Goal: Transaction & Acquisition: Purchase product/service

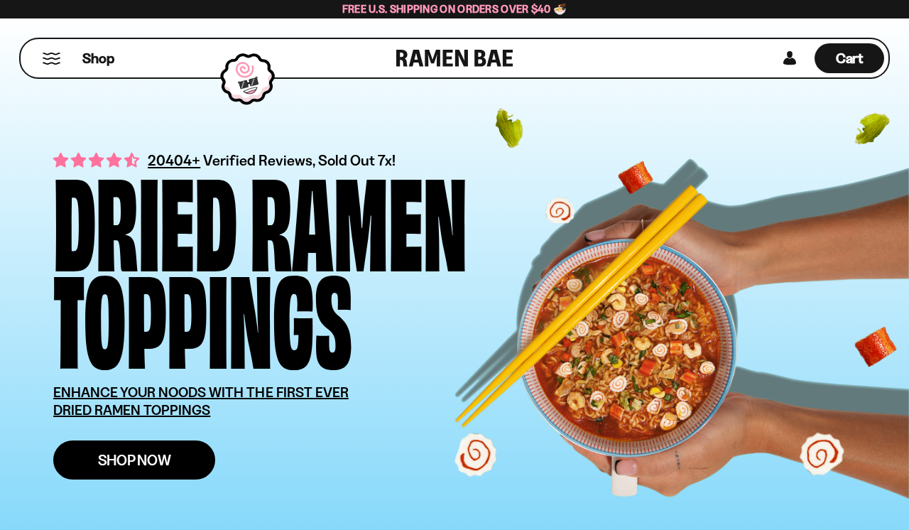
click at [160, 456] on span "Shop Now" at bounding box center [134, 459] width 73 height 15
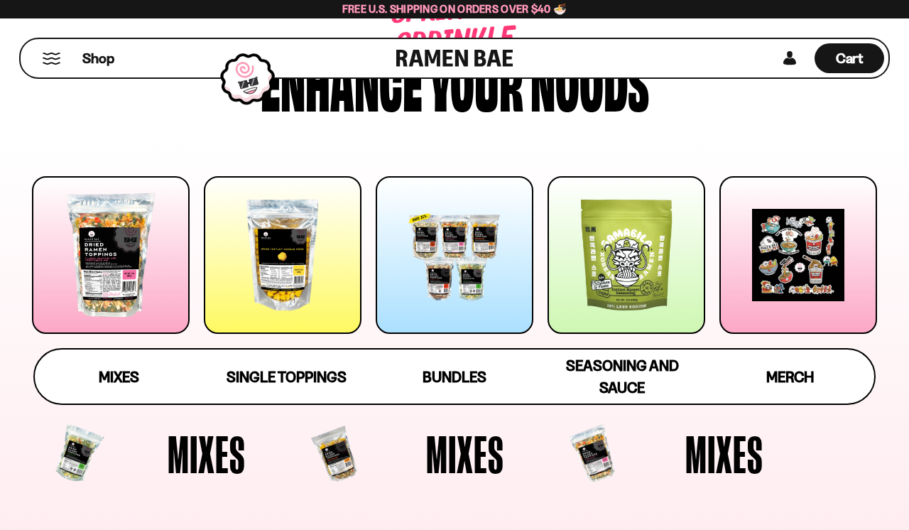
scroll to position [113, 0]
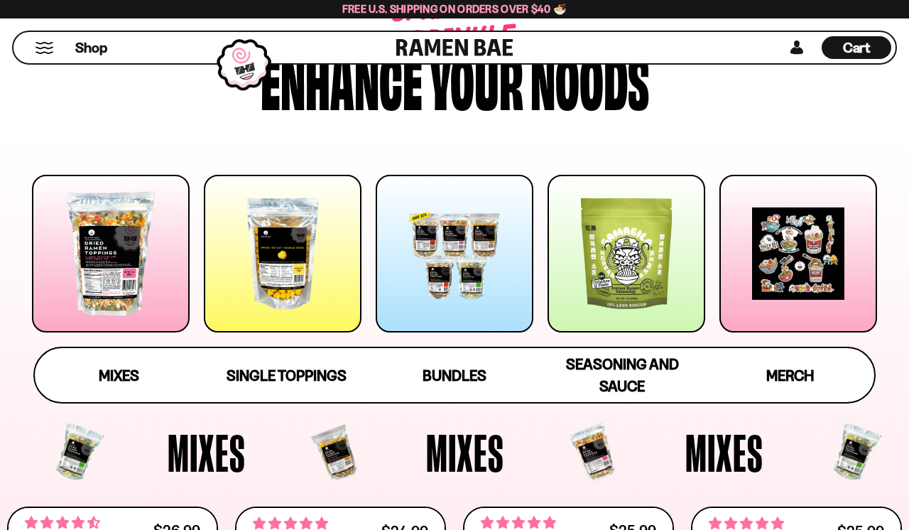
click at [140, 270] on div at bounding box center [111, 254] width 158 height 158
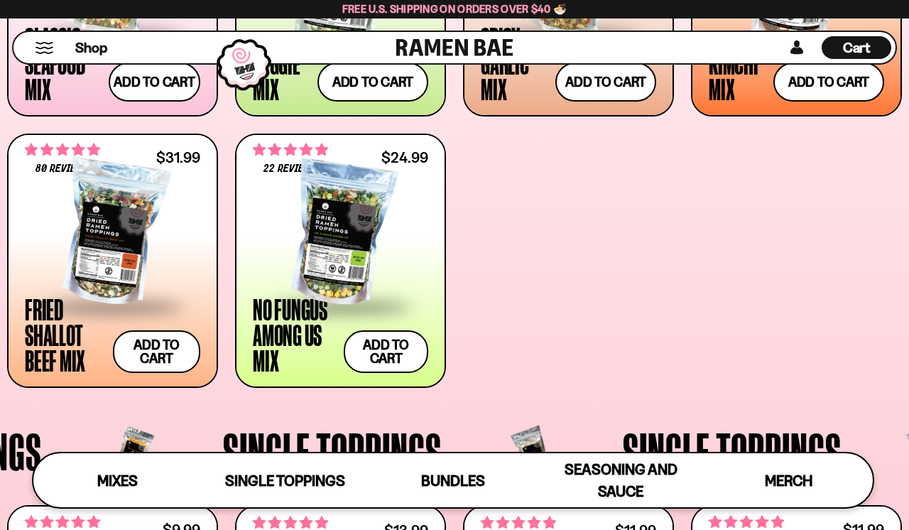
scroll to position [740, 0]
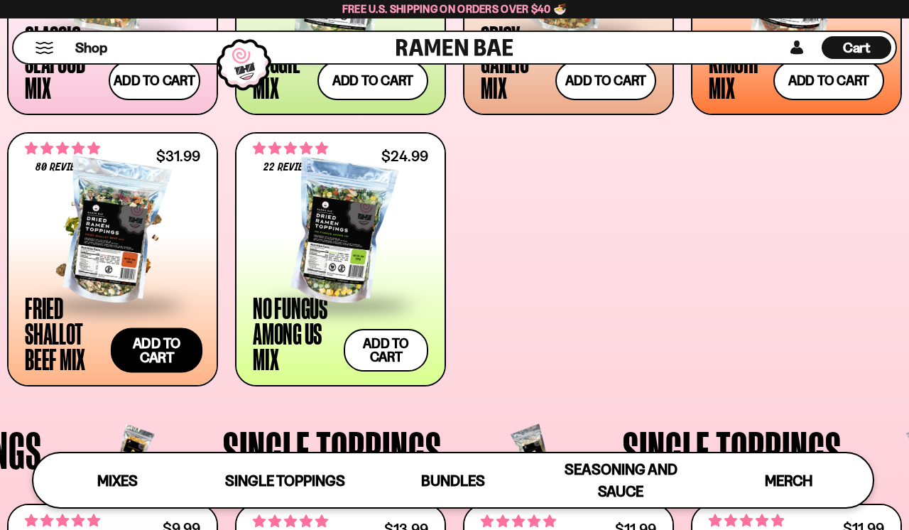
click at [168, 356] on button "Add to cart Add ― Regular price $31.99 Regular price Sale price $31.99 Unit pri…" at bounding box center [157, 349] width 92 height 45
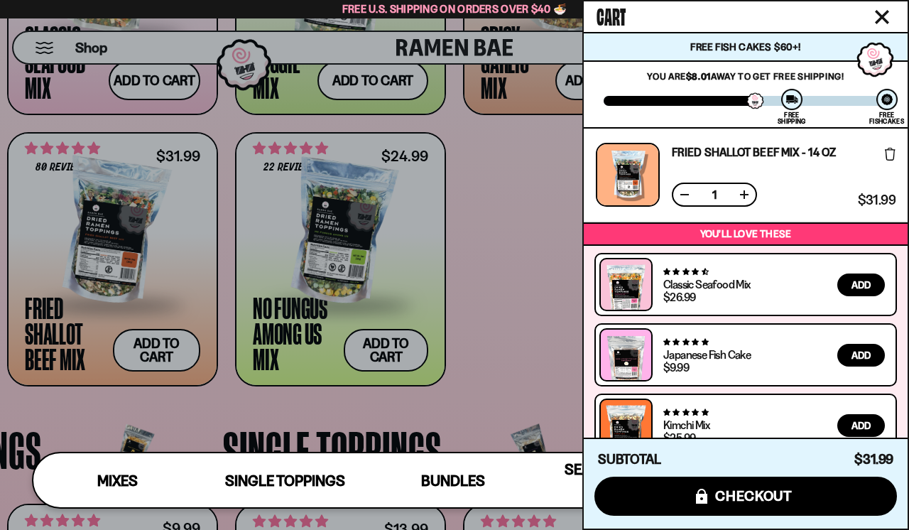
click at [885, 21] on icon "Close cart" at bounding box center [881, 17] width 13 height 13
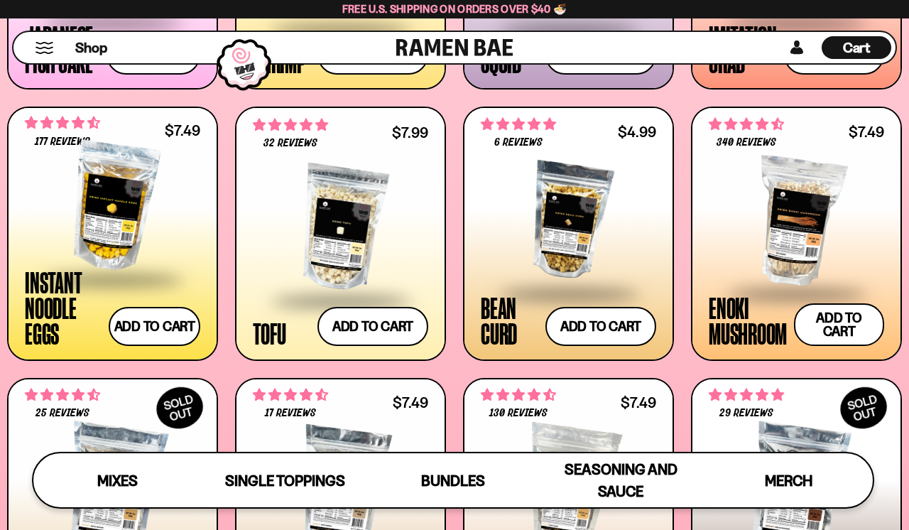
scroll to position [1408, 0]
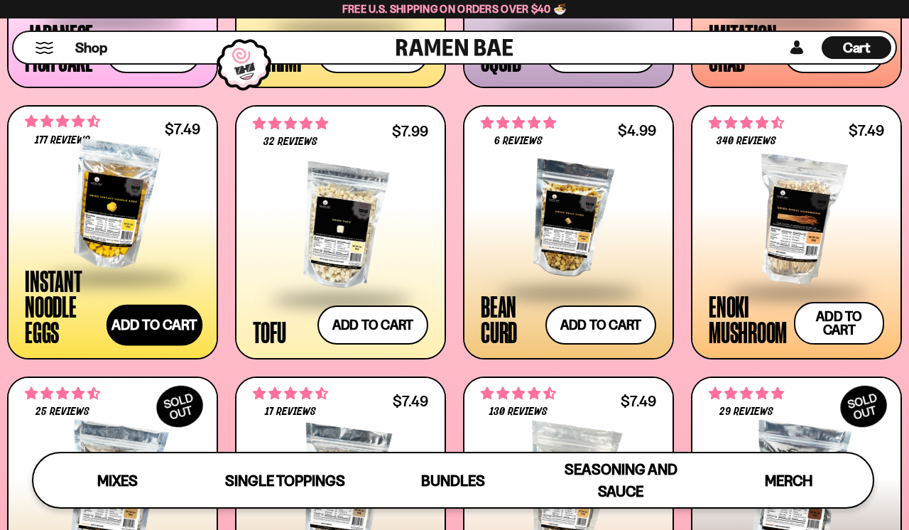
click at [179, 332] on button "Add to cart Add ― Regular price $7.49 Regular price Sale price $7.49 Unit price…" at bounding box center [154, 325] width 96 height 41
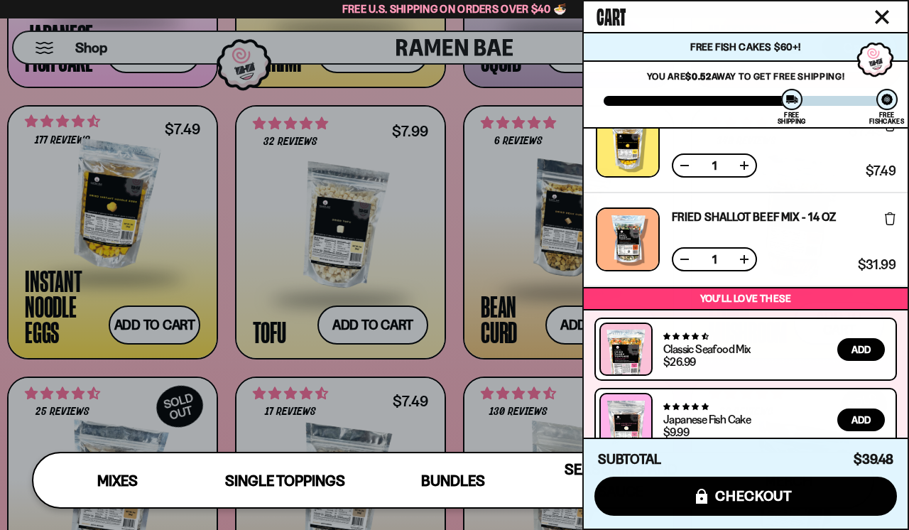
click at [882, 18] on icon "Close cart" at bounding box center [881, 17] width 13 height 13
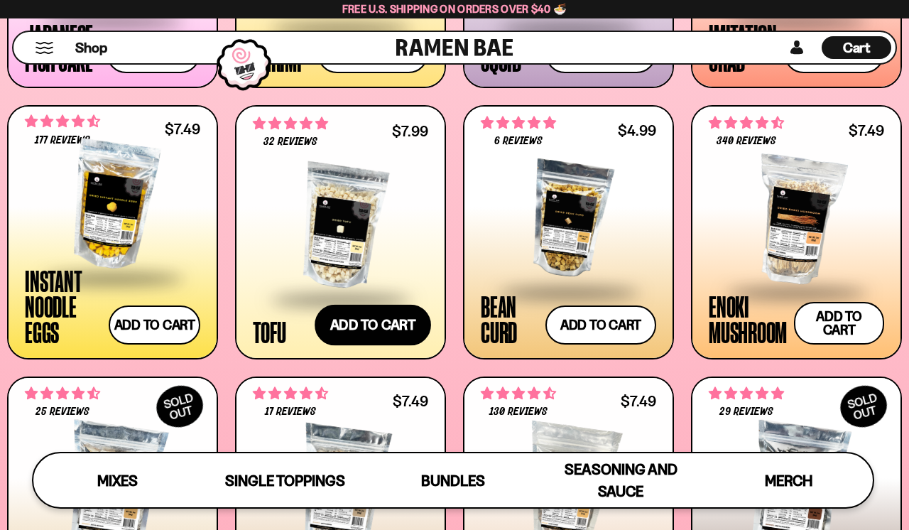
click at [400, 329] on button "Add to cart Add ― Regular price $7.99 Regular price Sale price $7.99 Unit price…" at bounding box center [372, 325] width 116 height 41
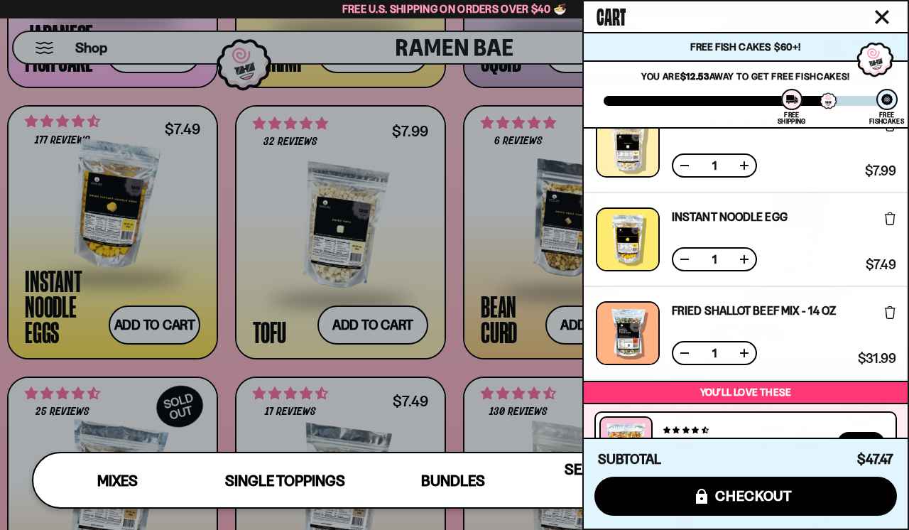
click at [877, 14] on icon "Close cart" at bounding box center [881, 17] width 14 height 14
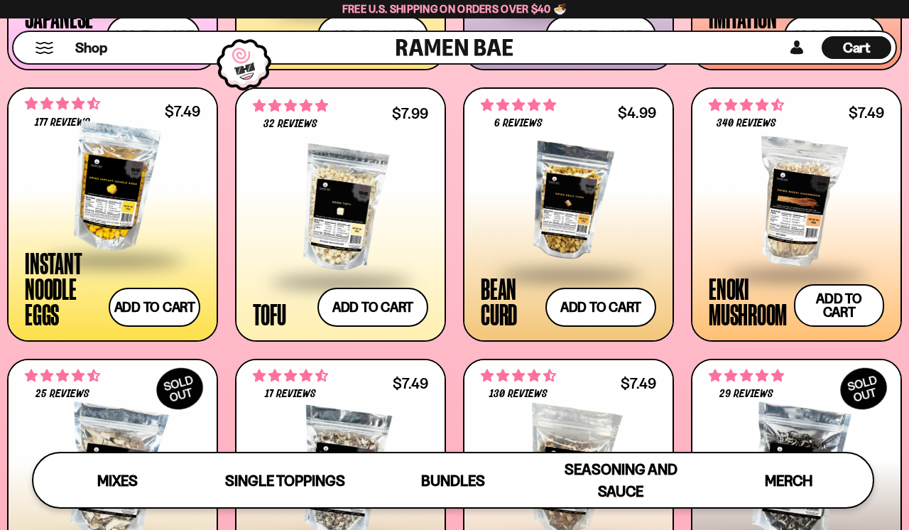
scroll to position [142, 0]
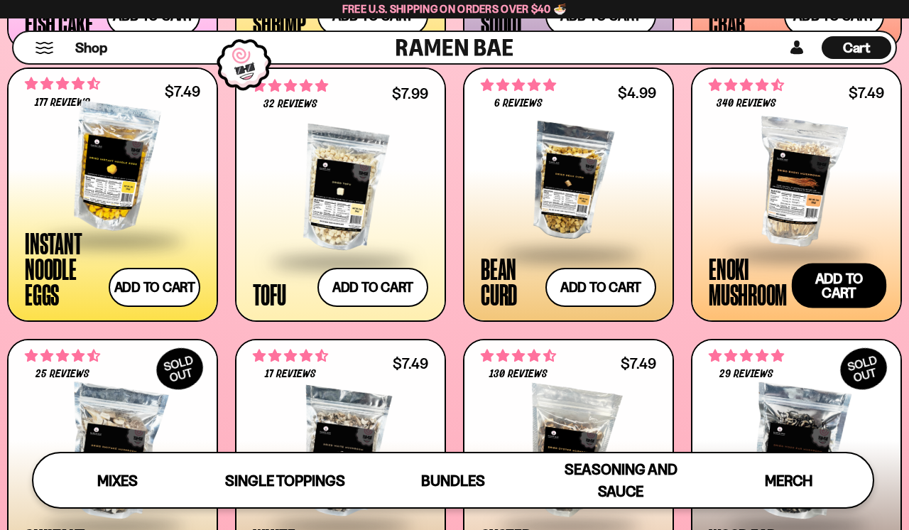
click at [870, 297] on button "Add to cart Add ― Regular price $7.49 Regular price Sale price $7.49 Unit price…" at bounding box center [838, 285] width 94 height 45
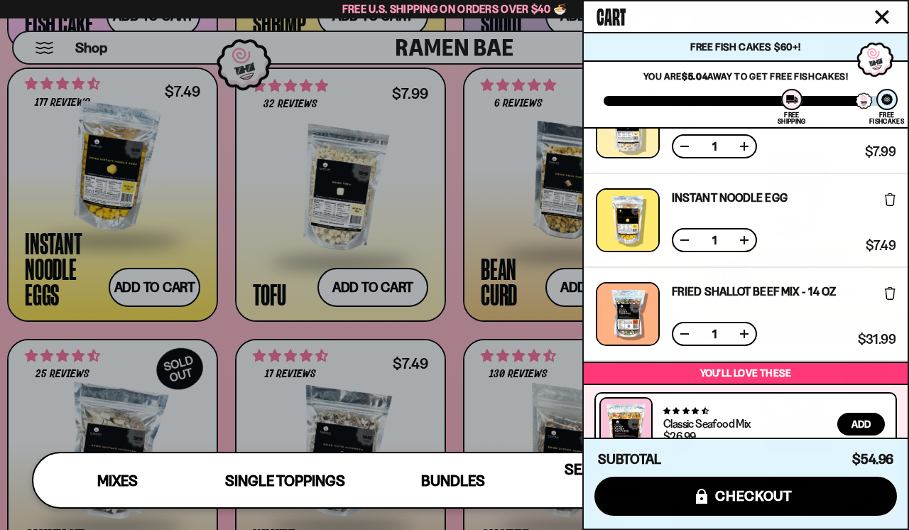
click at [878, 16] on icon "Close cart" at bounding box center [881, 17] width 14 height 14
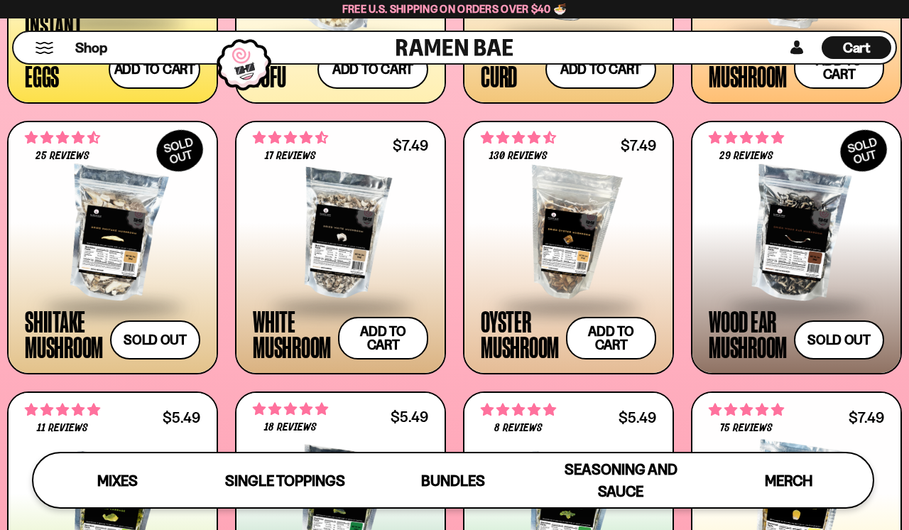
scroll to position [1664, 0]
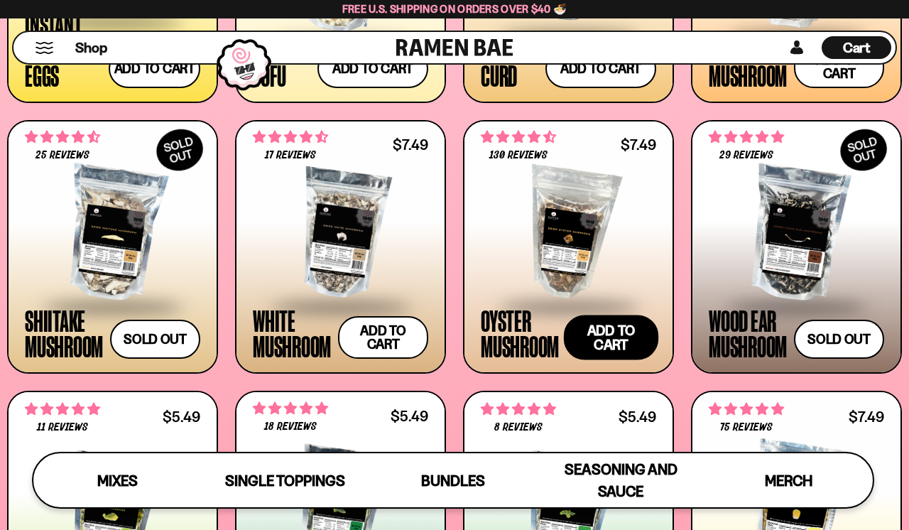
click at [604, 341] on button "Add to cart Add ― Regular price $7.49 Regular price Sale price $7.49 Unit price…" at bounding box center [611, 337] width 94 height 45
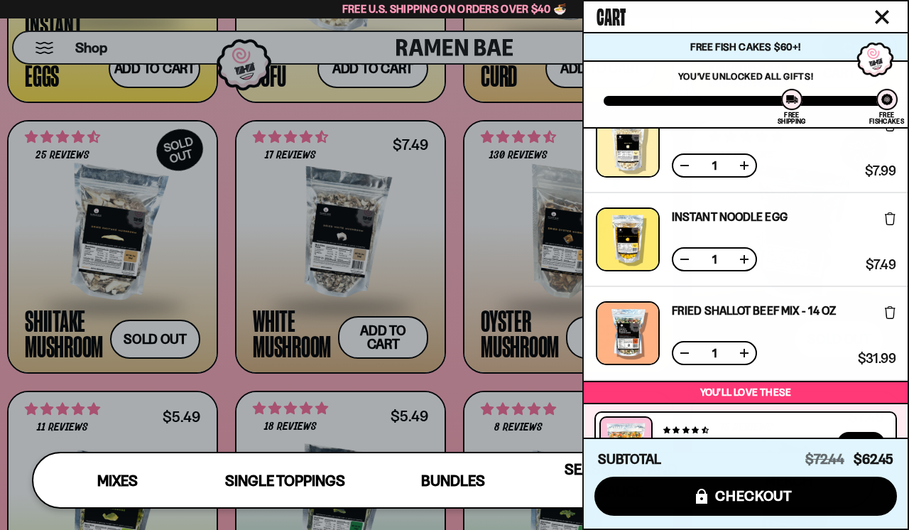
scroll to position [0, 0]
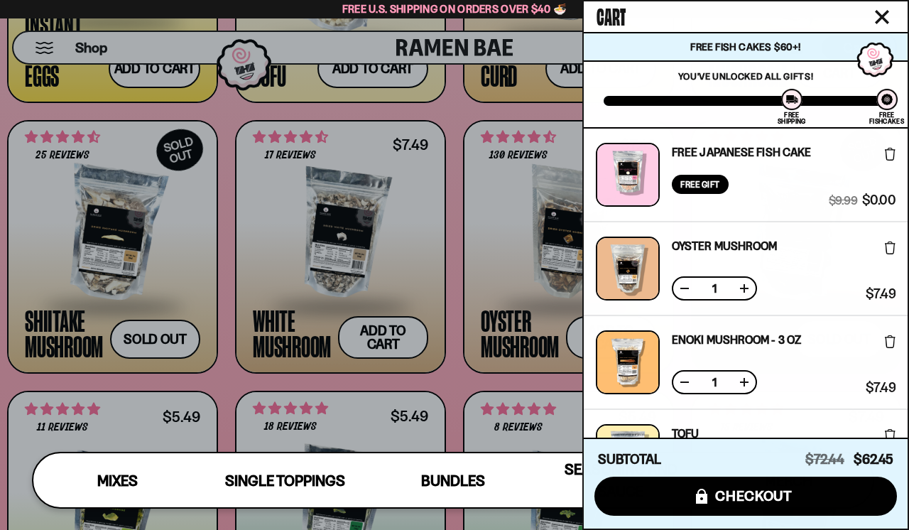
click at [879, 18] on icon "Close cart" at bounding box center [881, 17] width 14 height 14
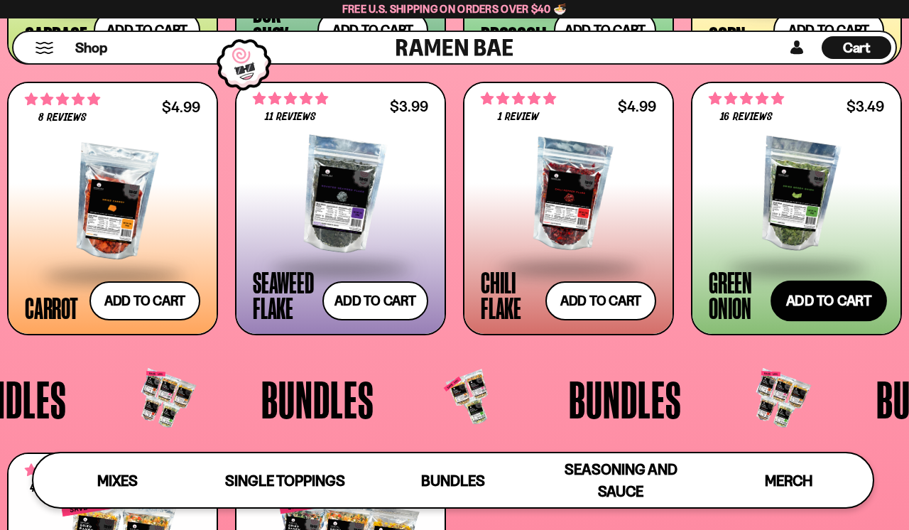
click at [821, 305] on button "Add to cart Add ― Regular price $3.49 Regular price Sale price $3.49 Unit price…" at bounding box center [828, 300] width 116 height 41
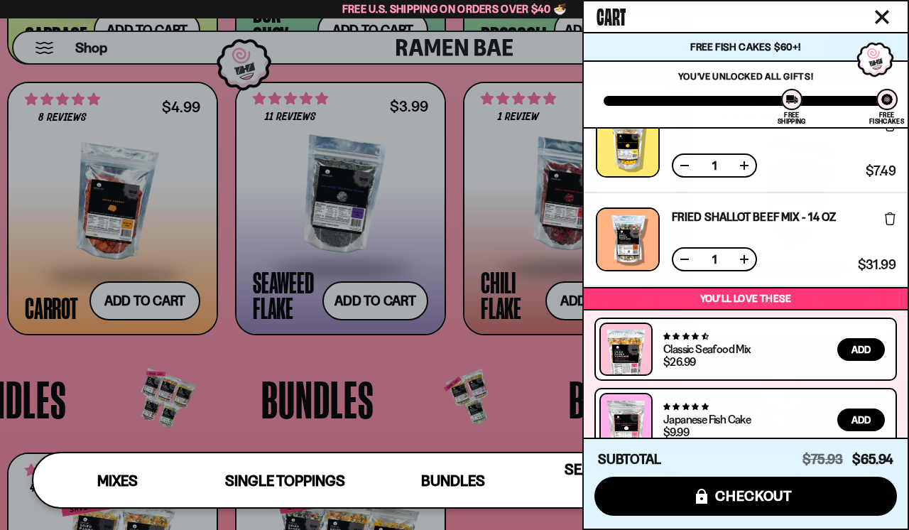
click at [386, 296] on div at bounding box center [454, 265] width 909 height 530
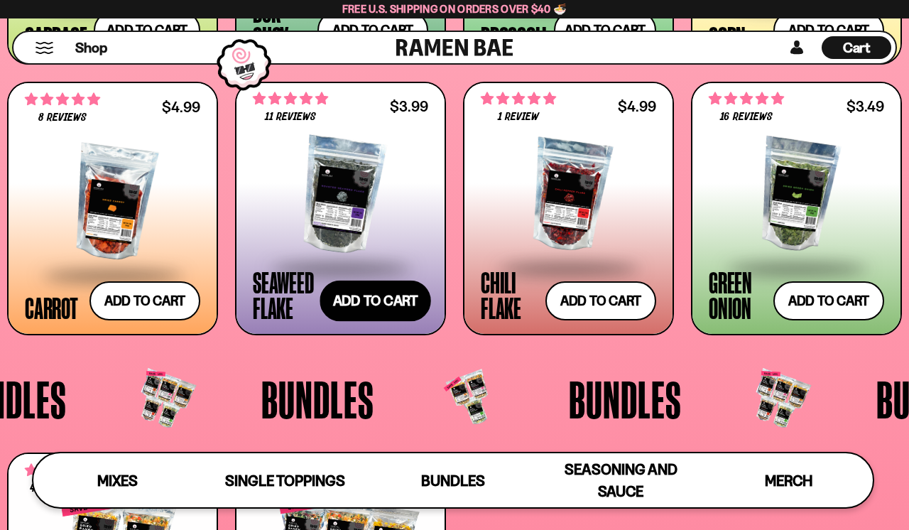
click at [389, 297] on button "Add to cart Add ― Regular price $3.99 Regular price Sale price $3.99 Unit price…" at bounding box center [374, 300] width 111 height 41
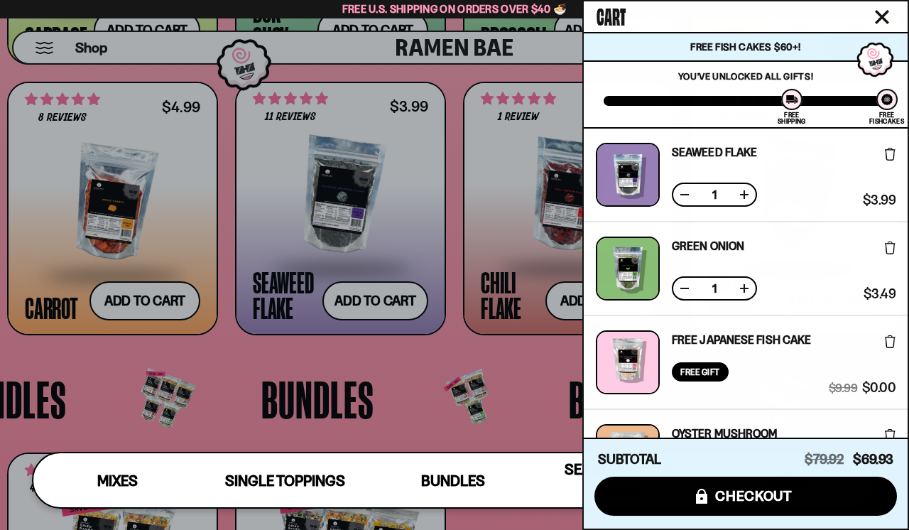
click at [884, 16] on icon "Close cart" at bounding box center [881, 17] width 13 height 13
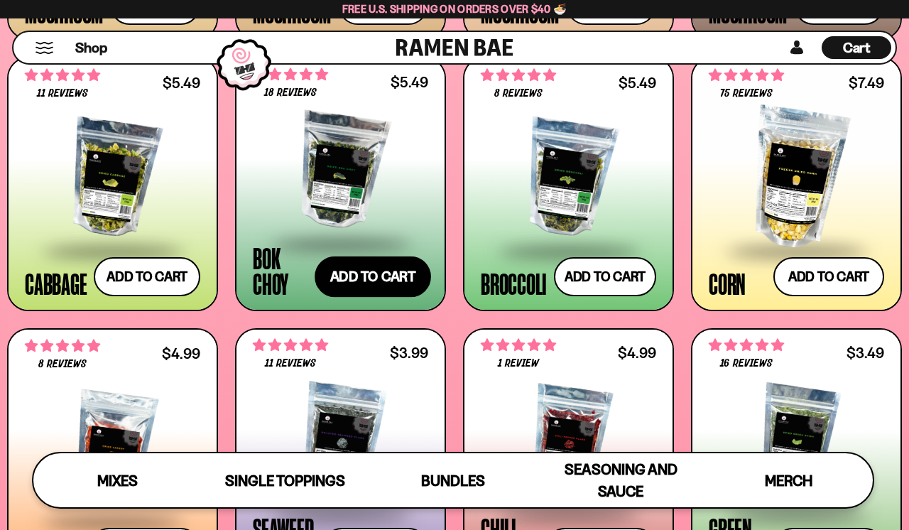
click at [385, 266] on button "Add to cart Add ― Regular price $5.49 Regular price Sale price $5.49 Unit price…" at bounding box center [372, 276] width 116 height 41
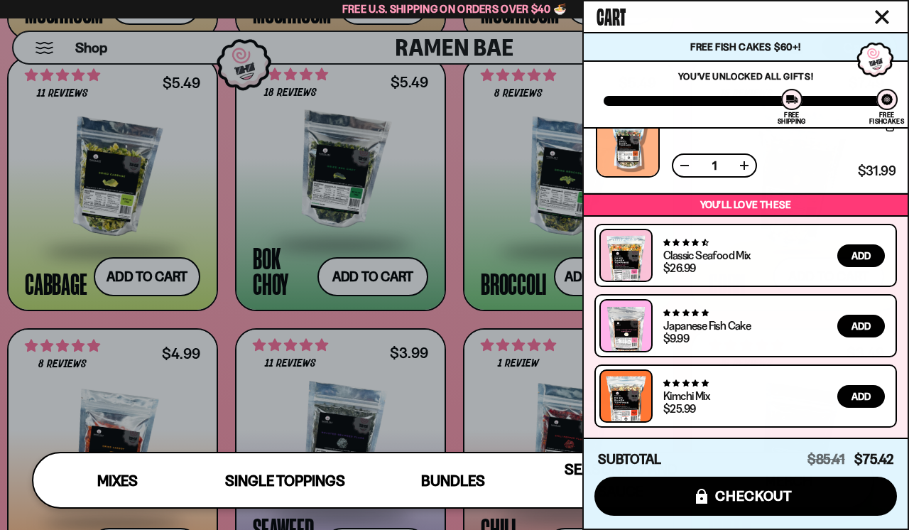
click at [887, 13] on icon "Close cart" at bounding box center [881, 17] width 13 height 13
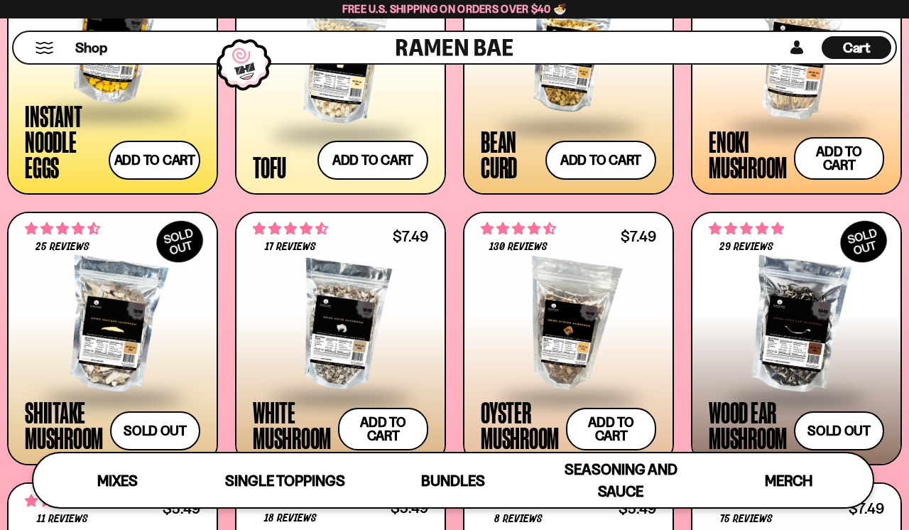
click at [861, 48] on span "Cart" at bounding box center [857, 47] width 28 height 17
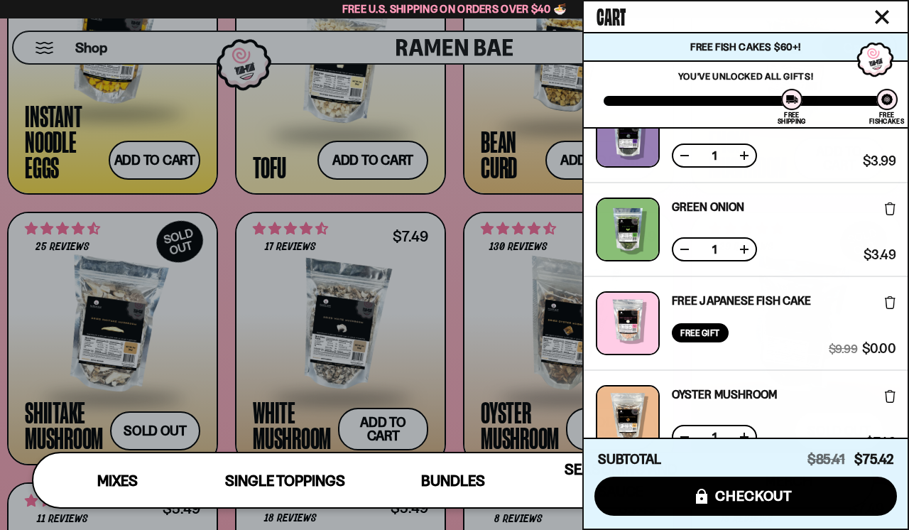
scroll to position [119, 0]
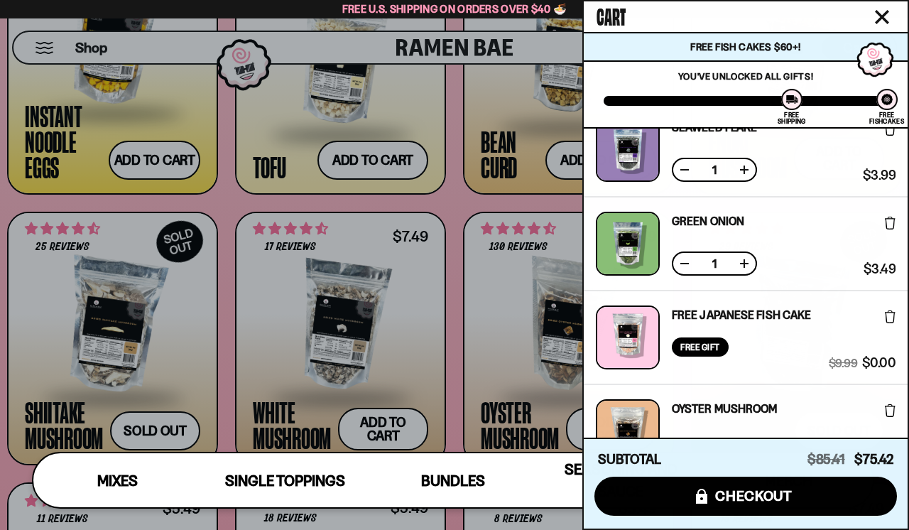
click at [392, 414] on div at bounding box center [454, 265] width 909 height 530
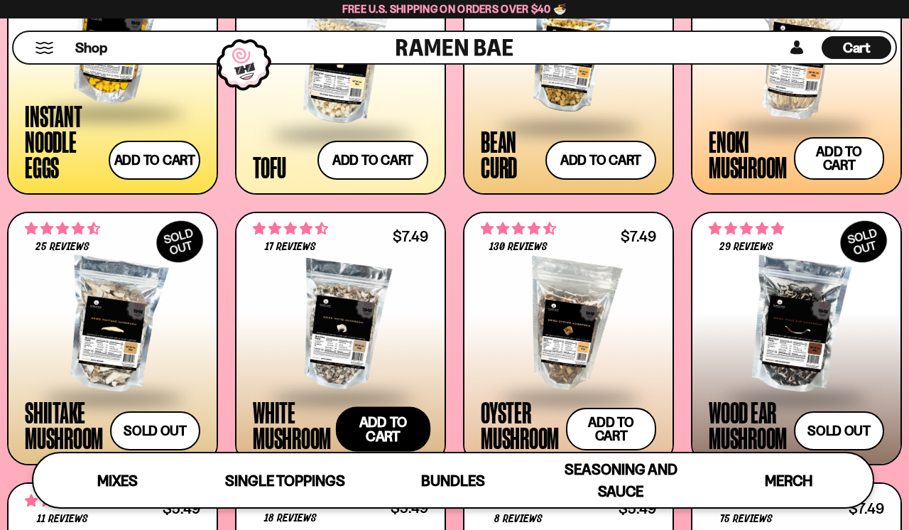
click at [390, 422] on button "Add to cart Add ― Regular price $7.49 Regular price Sale price $7.49 Unit price…" at bounding box center [383, 429] width 94 height 45
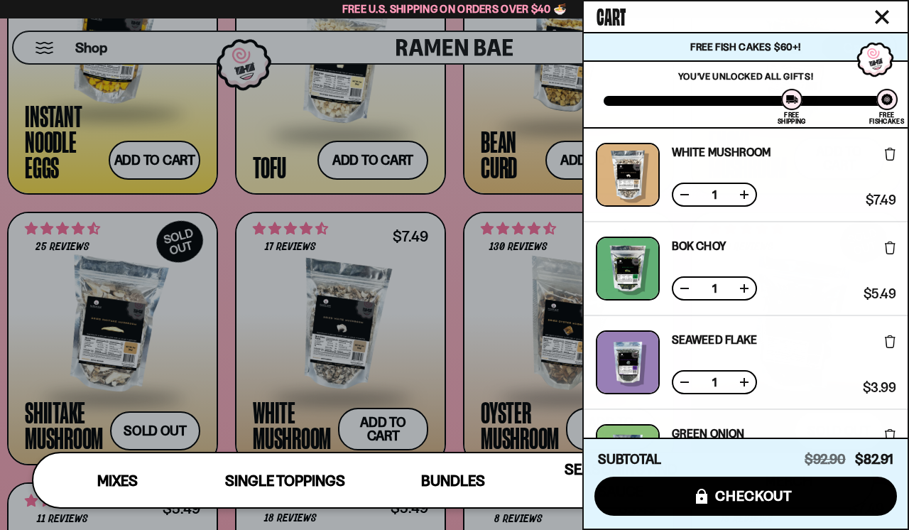
scroll to position [0, 0]
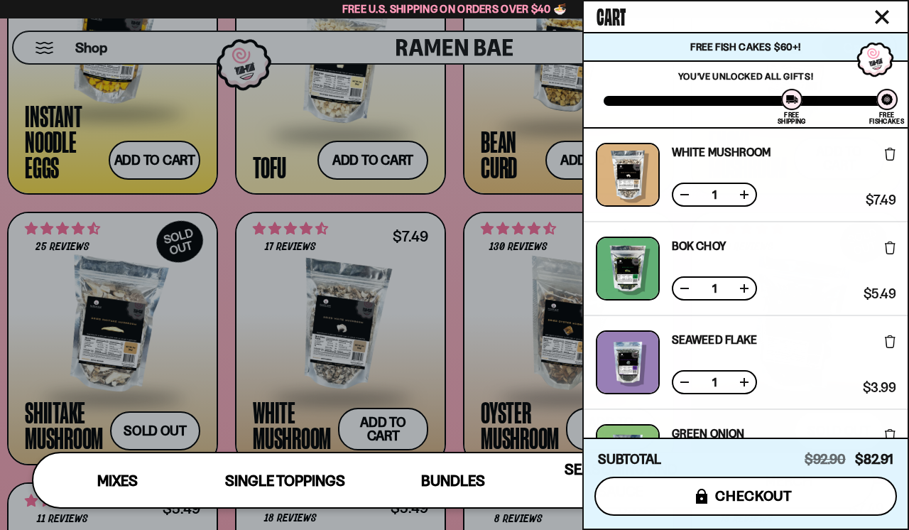
click at [774, 499] on span "checkout" at bounding box center [753, 496] width 77 height 16
